Goal: Complete application form: Complete application form

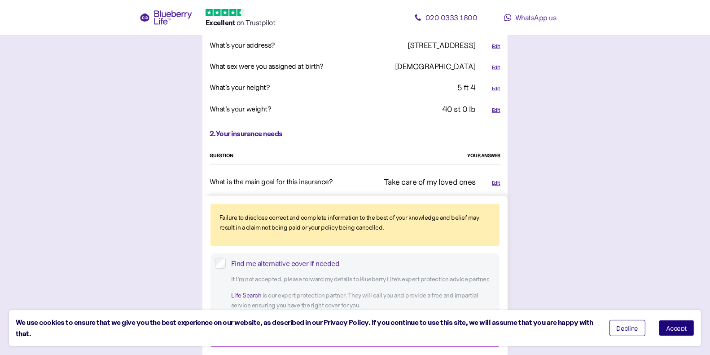
scroll to position [447, 0]
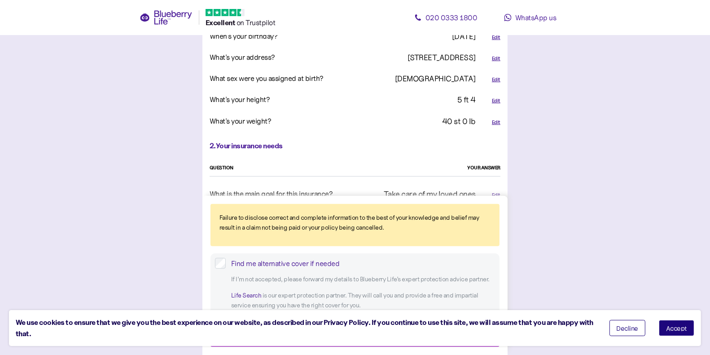
click at [497, 118] on div "Edit" at bounding box center [496, 122] width 9 height 8
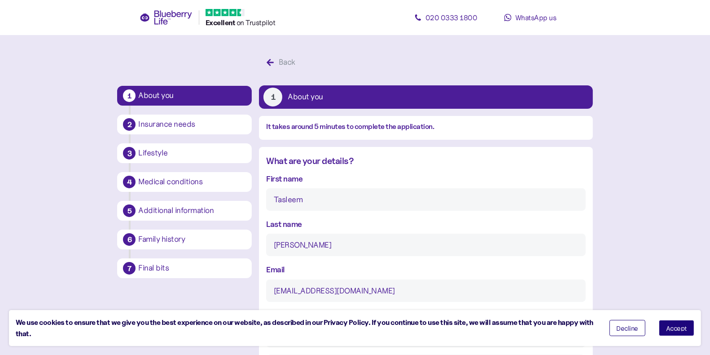
scroll to position [855, 0]
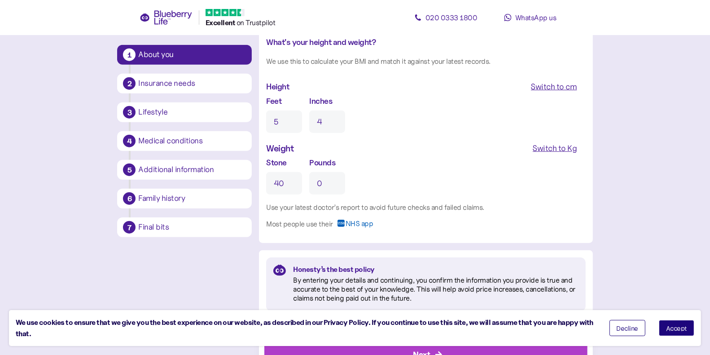
click at [284, 184] on input "40" at bounding box center [284, 183] width 36 height 22
type input "12"
click at [325, 190] on input "0" at bounding box center [327, 183] width 36 height 22
type input "8"
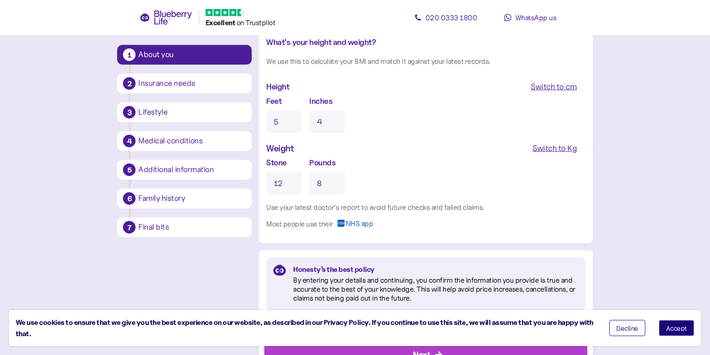
click at [402, 188] on div "Stone 12 Pounds 8" at bounding box center [425, 175] width 319 height 38
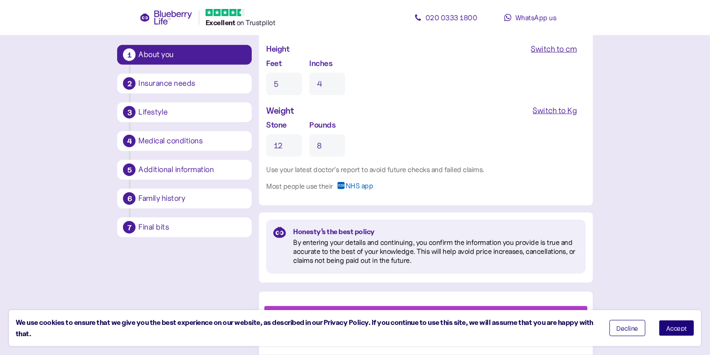
click at [675, 328] on span "Accept" at bounding box center [676, 327] width 21 height 6
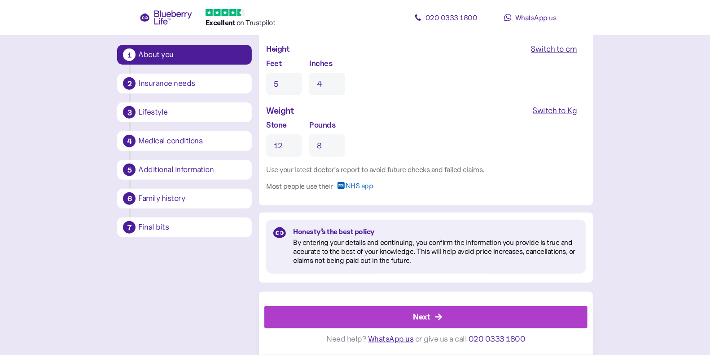
click at [553, 322] on div "Next" at bounding box center [427, 317] width 302 height 22
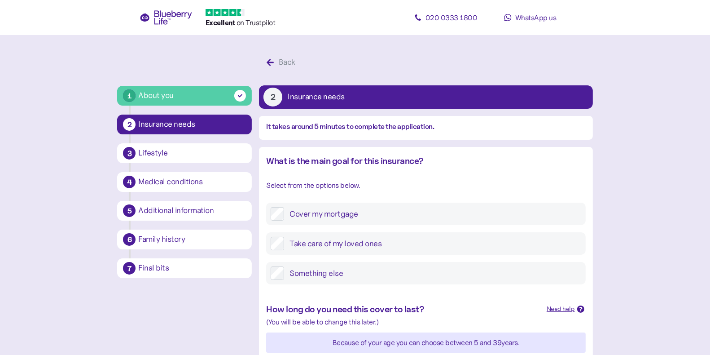
scroll to position [394, 0]
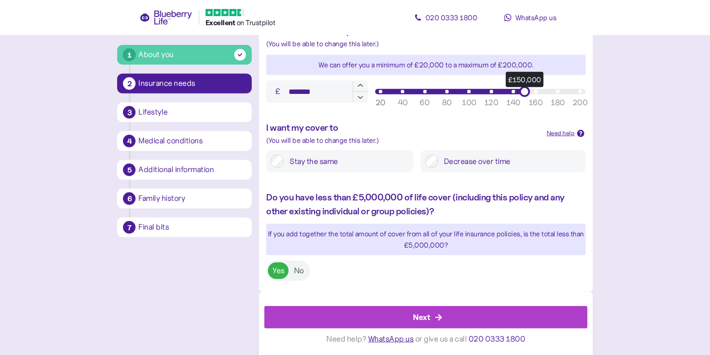
click at [521, 318] on div "Next" at bounding box center [427, 317] width 302 height 22
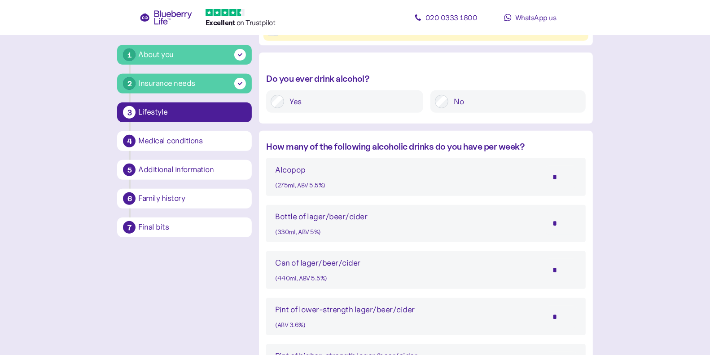
scroll to position [861, 0]
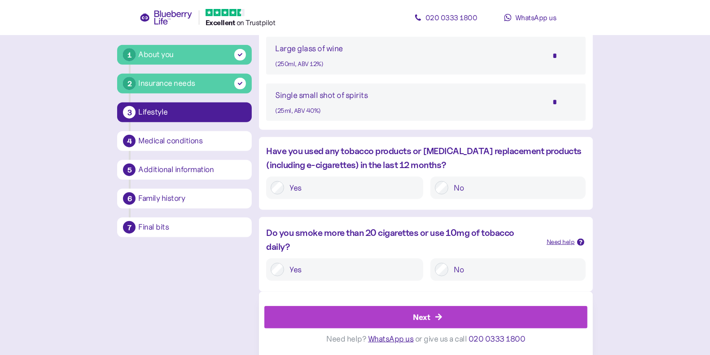
click at [522, 317] on div "Next" at bounding box center [427, 317] width 302 height 22
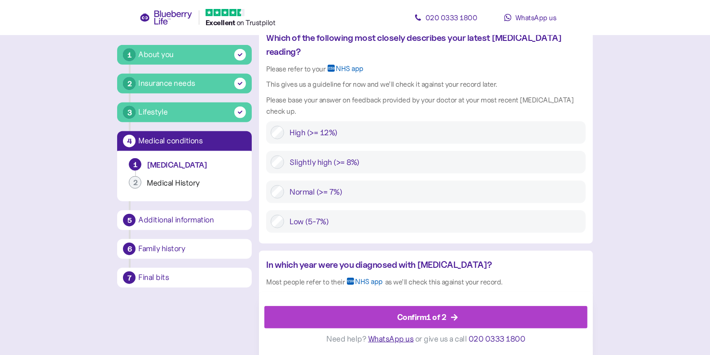
scroll to position [972, 0]
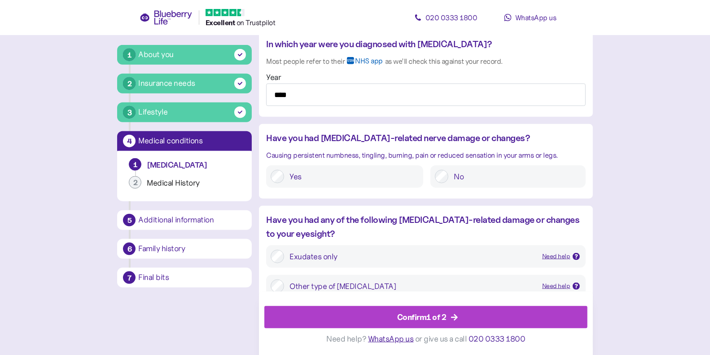
click at [522, 317] on div "Confirm 1 of 2" at bounding box center [427, 317] width 302 height 22
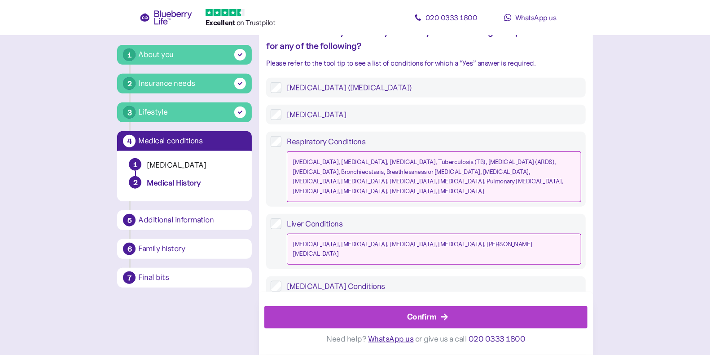
scroll to position [860, 0]
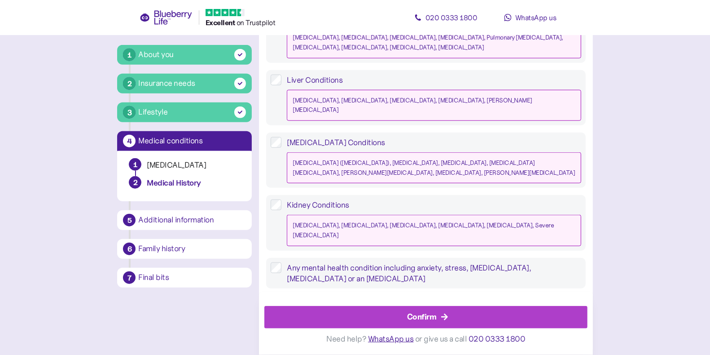
click at [522, 328] on div "Need help? WhatsApp us or give us a call [PHONE_NUMBER]" at bounding box center [425, 338] width 323 height 21
click at [522, 317] on div "Confirm" at bounding box center [427, 317] width 302 height 22
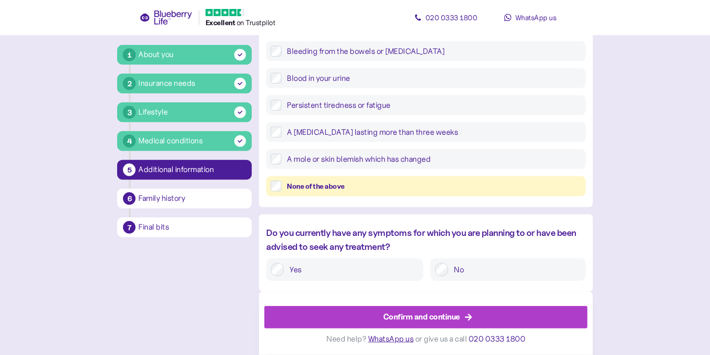
click at [522, 319] on div "Confirm and continue" at bounding box center [427, 317] width 302 height 22
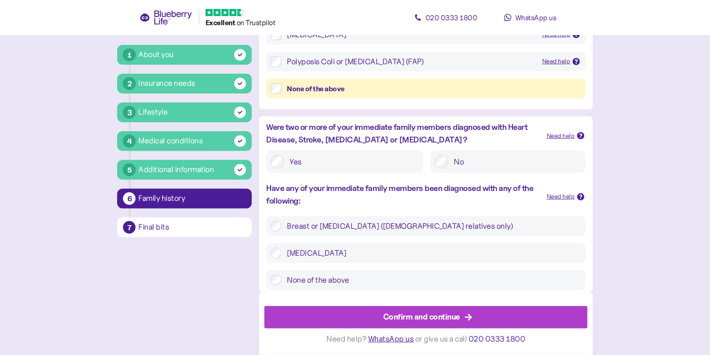
click at [522, 320] on div "Confirm and continue" at bounding box center [427, 317] width 302 height 22
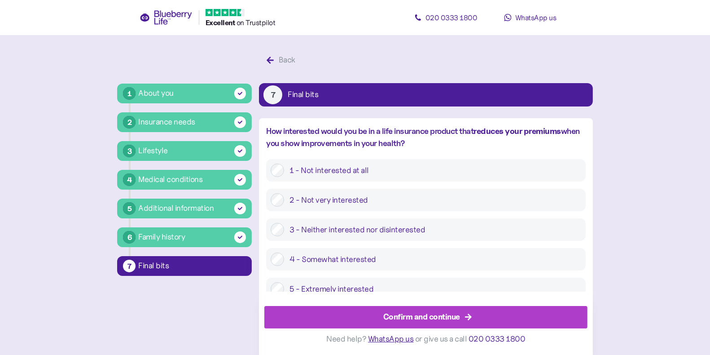
scroll to position [3, 0]
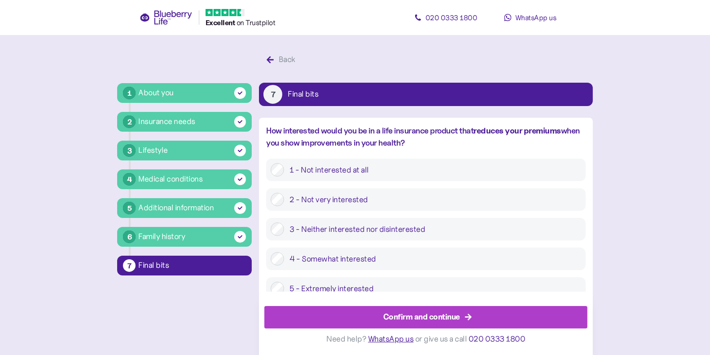
click at [519, 317] on div "Confirm and continue" at bounding box center [427, 317] width 302 height 22
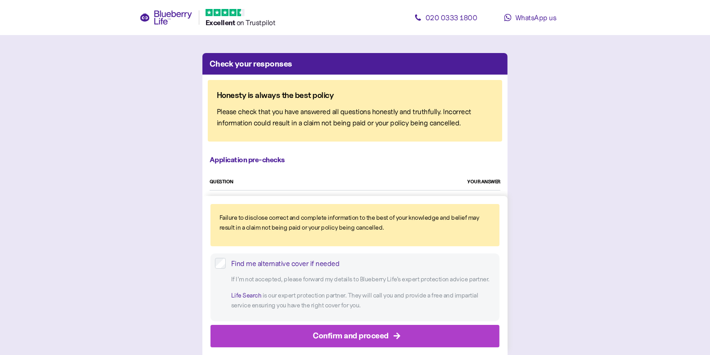
click at [491, 329] on button "Confirm and proceed" at bounding box center [354, 335] width 289 height 22
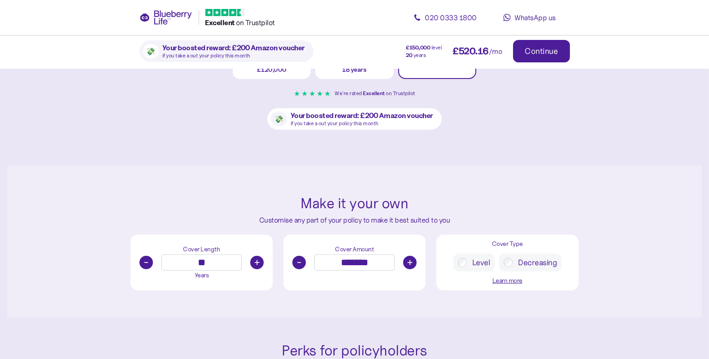
scroll to position [591, 0]
